Goal: Information Seeking & Learning: Learn about a topic

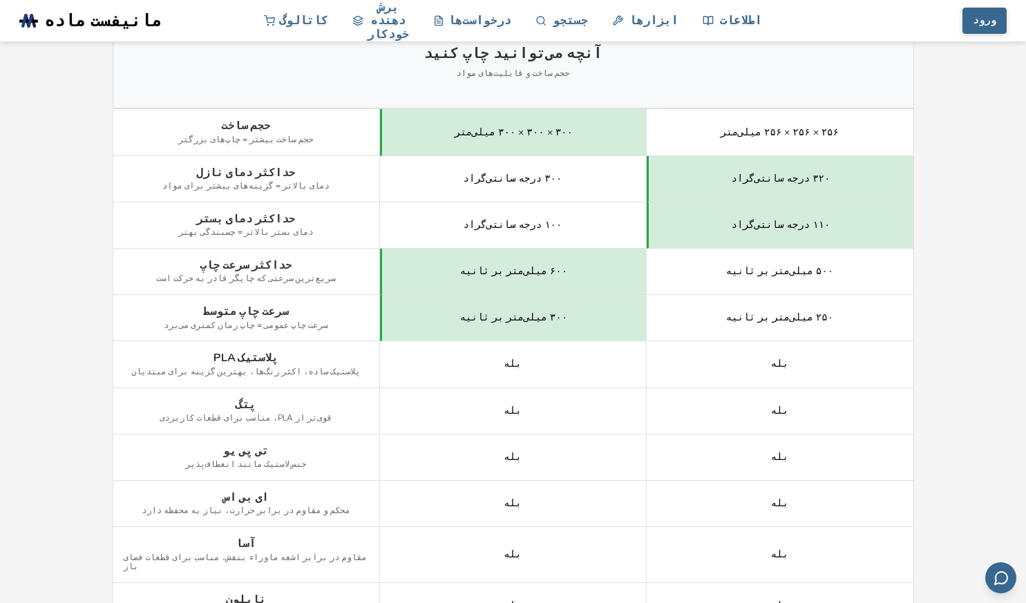
scroll to position [622, 0]
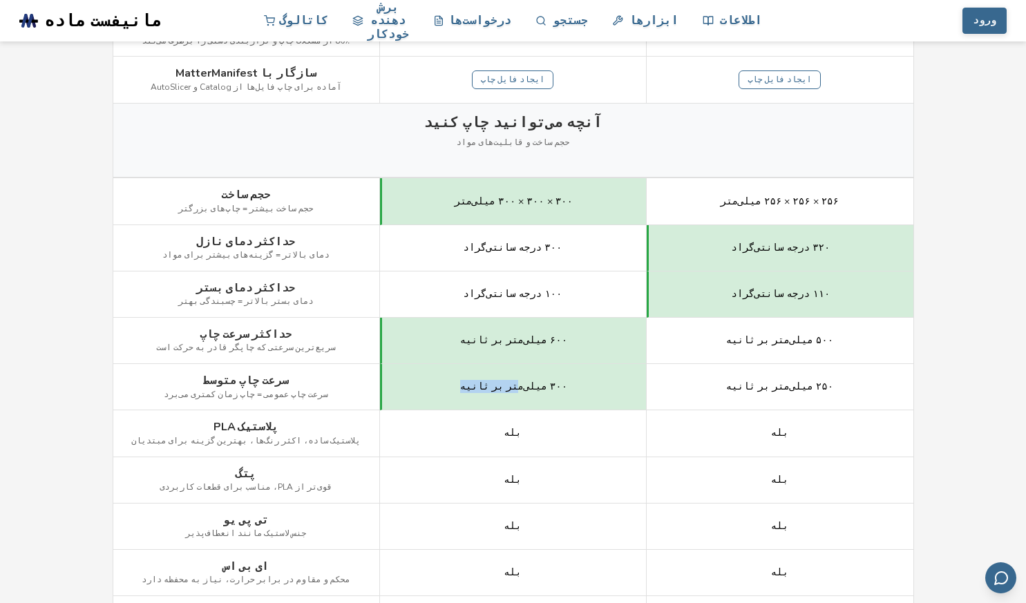
drag, startPoint x: 497, startPoint y: 381, endPoint x: 514, endPoint y: 381, distance: 17.3
click at [514, 381] on div "۳۰۰ میلی‌متر بر ثانیه" at bounding box center [513, 387] width 267 height 46
drag, startPoint x: 684, startPoint y: 380, endPoint x: 694, endPoint y: 380, distance: 9.7
click at [694, 380] on div "۲۵۰ میلی‌متر بر ثانیه" at bounding box center [779, 387] width 267 height 46
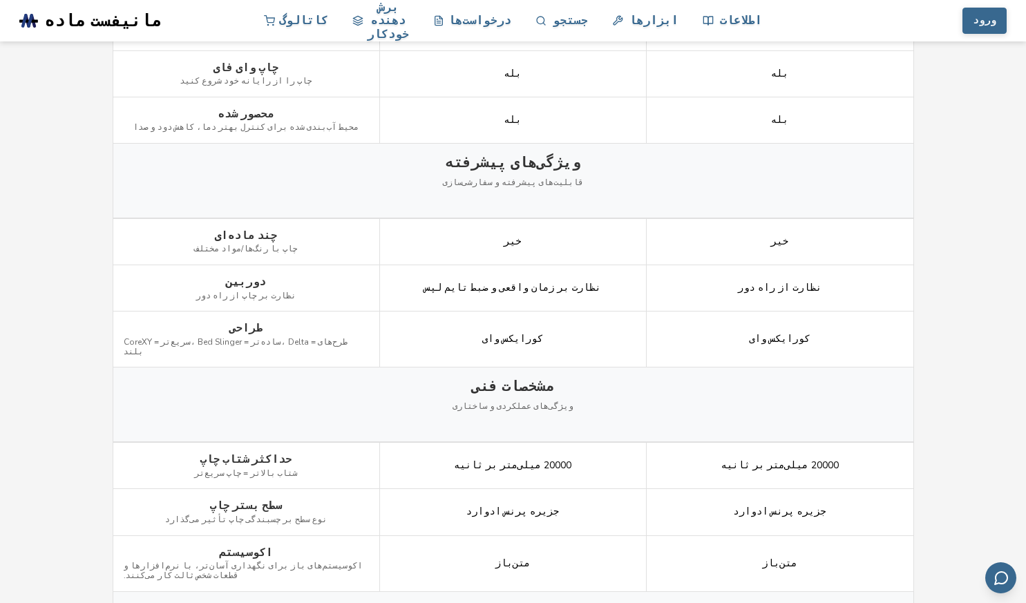
scroll to position [1450, 0]
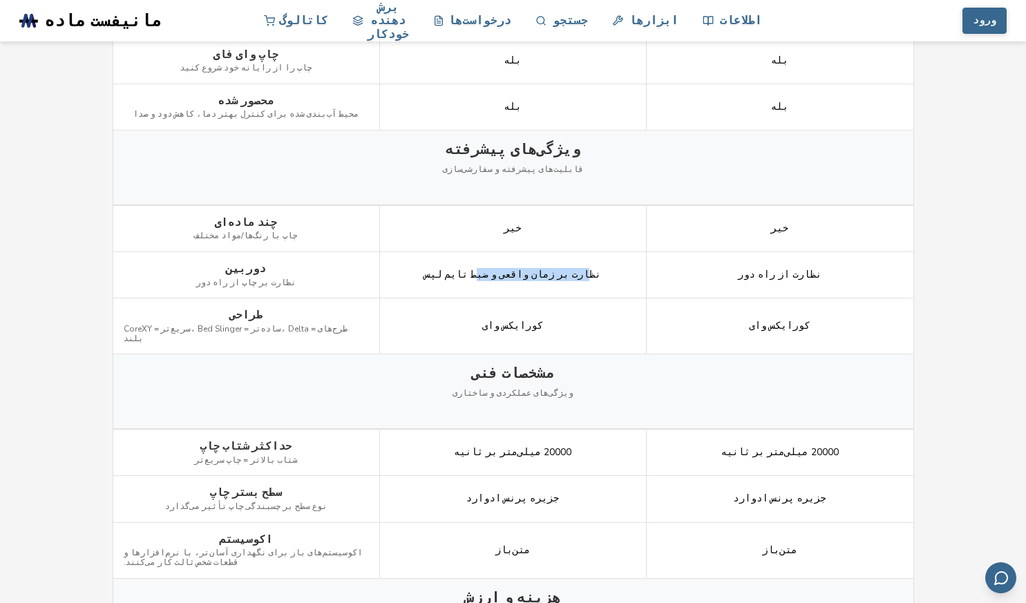
drag, startPoint x: 566, startPoint y: 271, endPoint x: 482, endPoint y: 271, distance: 84.3
click at [482, 271] on font "نظارت بر زمان واقعی و ضبط تایم لپس" at bounding box center [512, 274] width 177 height 13
drag, startPoint x: 718, startPoint y: 267, endPoint x: 785, endPoint y: 262, distance: 67.8
click at [785, 262] on div "نظارت از راه دور" at bounding box center [779, 275] width 267 height 46
click at [560, 298] on div "کورایکس وای" at bounding box center [513, 326] width 267 height 56
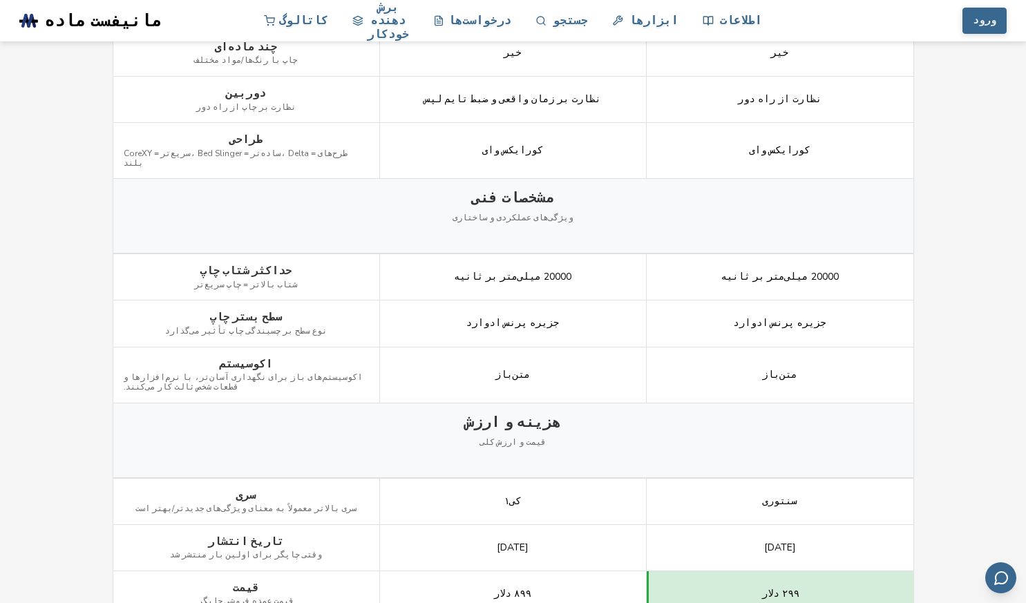
scroll to position [1658, 0]
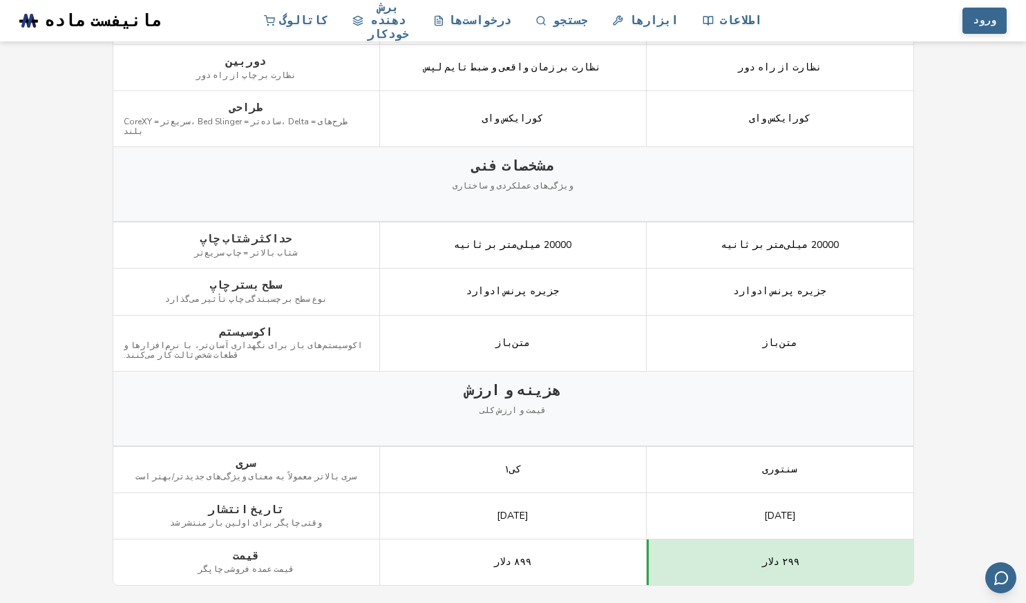
drag, startPoint x: 445, startPoint y: 278, endPoint x: 474, endPoint y: 273, distance: 30.1
click at [474, 273] on div "جزیره پرنس ادوارد" at bounding box center [513, 292] width 267 height 46
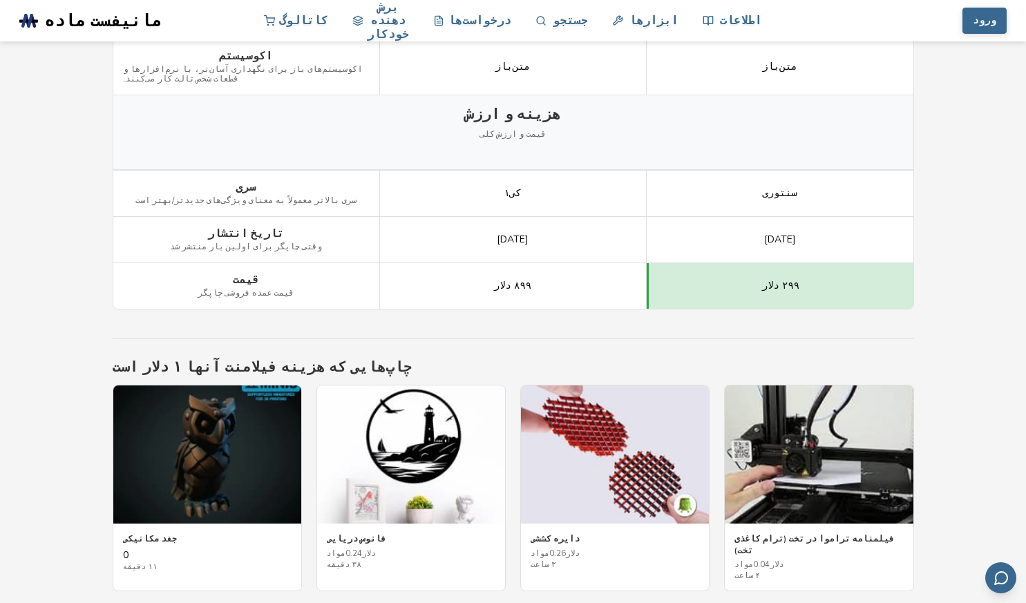
drag, startPoint x: 504, startPoint y: 208, endPoint x: 560, endPoint y: 202, distance: 56.3
click at [560, 217] on div "[DATE]" at bounding box center [513, 240] width 267 height 46
drag, startPoint x: 711, startPoint y: 195, endPoint x: 780, endPoint y: 195, distance: 69.1
click at [780, 217] on div "[DATE]" at bounding box center [779, 240] width 267 height 46
click at [771, 185] on div at bounding box center [771, 185] width 0 height 0
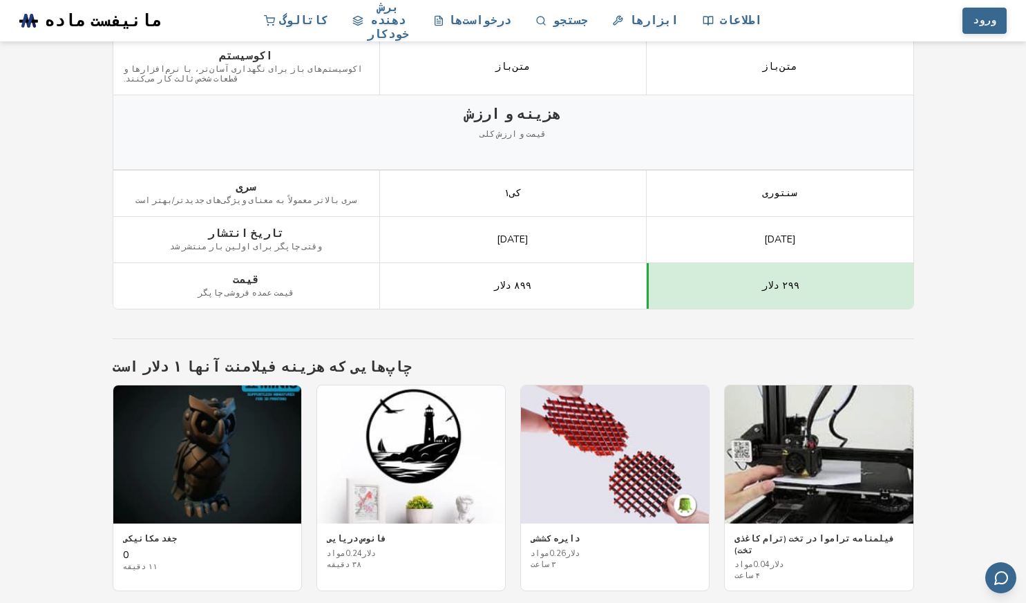
click at [468, 263] on div "۸۹۹ دلار" at bounding box center [513, 286] width 267 height 46
drag, startPoint x: 265, startPoint y: 259, endPoint x: 293, endPoint y: 258, distance: 28.4
click at [293, 263] on div "قیمت قیمت عمده فروشی چاپگر" at bounding box center [246, 286] width 267 height 46
click at [332, 263] on div "قیمت قیمت عمده فروشی چاپگر" at bounding box center [246, 286] width 267 height 46
drag, startPoint x: 481, startPoint y: 259, endPoint x: 535, endPoint y: 251, distance: 54.4
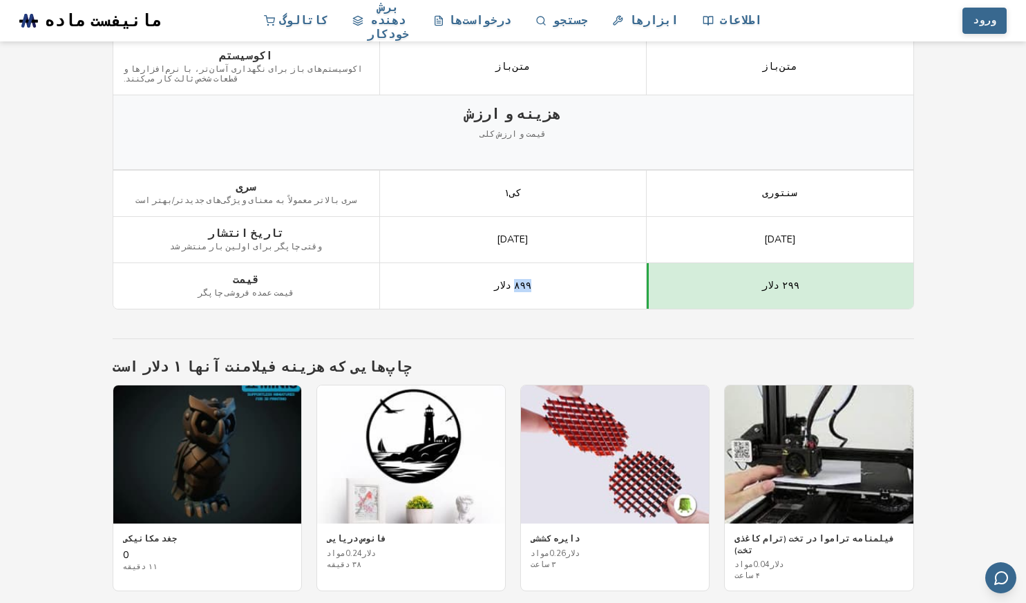
click at [535, 263] on div "۸۹۹ دلار" at bounding box center [513, 286] width 267 height 46
click at [566, 263] on div "۸۹۹ دلار" at bounding box center [513, 286] width 267 height 46
drag, startPoint x: 687, startPoint y: 267, endPoint x: 779, endPoint y: 267, distance: 91.9
click at [779, 267] on div "۲۹۹ دلار" at bounding box center [779, 286] width 267 height 46
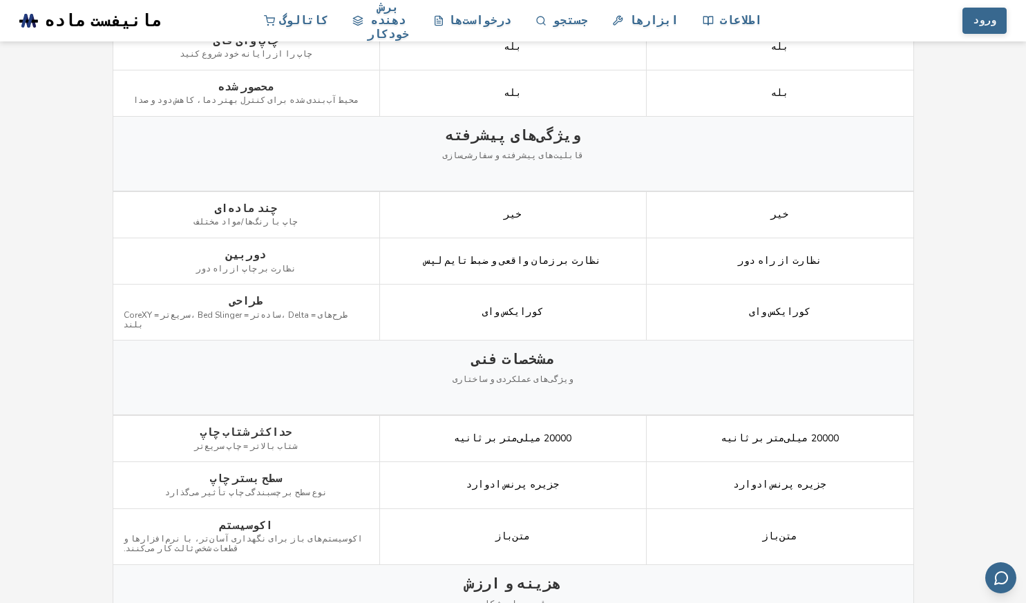
scroll to position [1119, 0]
